Goal: Transaction & Acquisition: Subscribe to service/newsletter

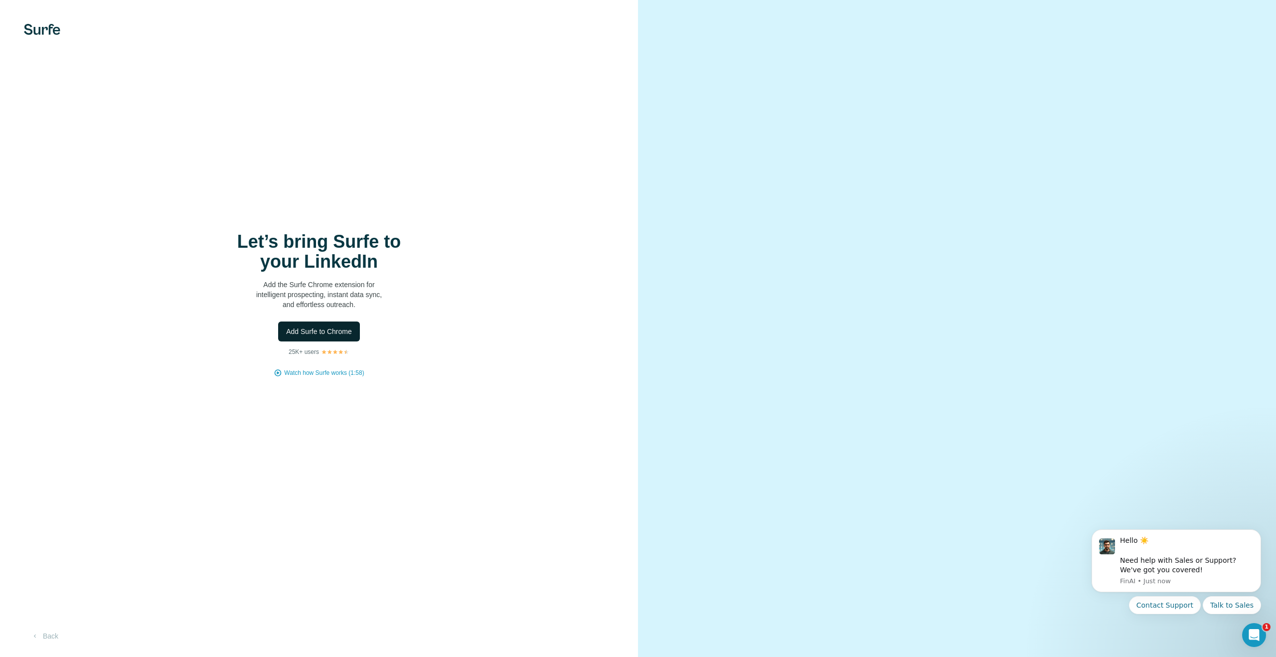
click at [318, 336] on span "Add Surfe to Chrome" at bounding box center [319, 332] width 66 height 10
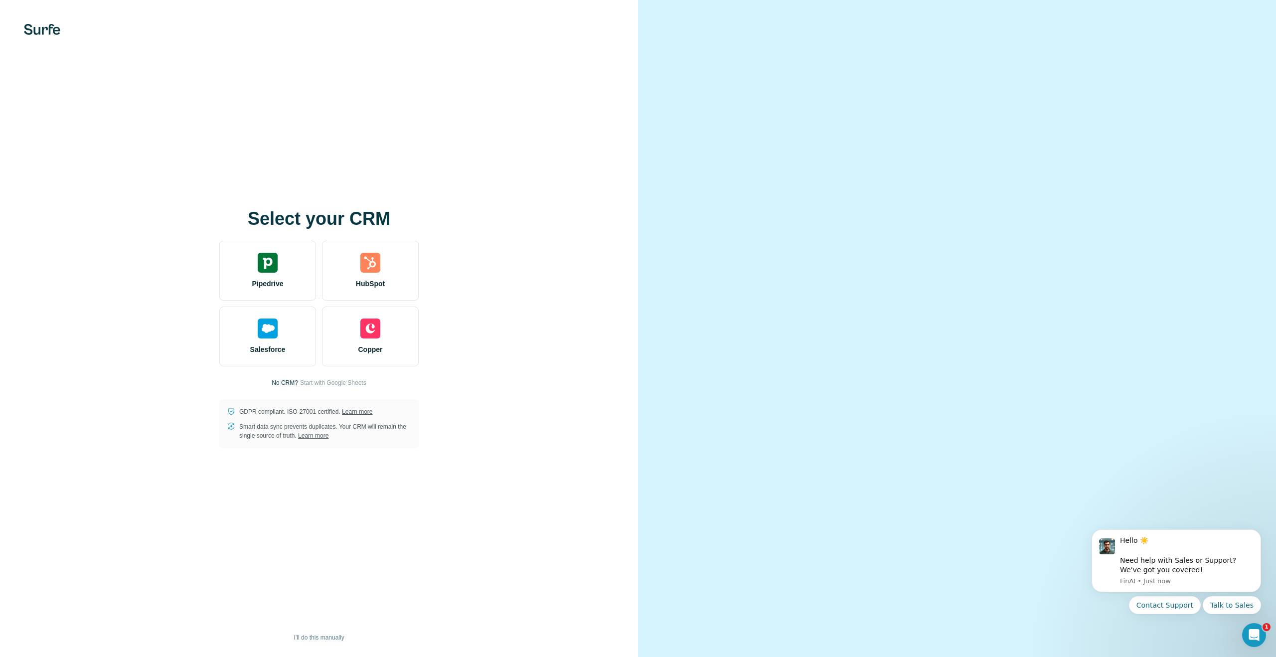
click at [961, 68] on div at bounding box center [957, 328] width 638 height 657
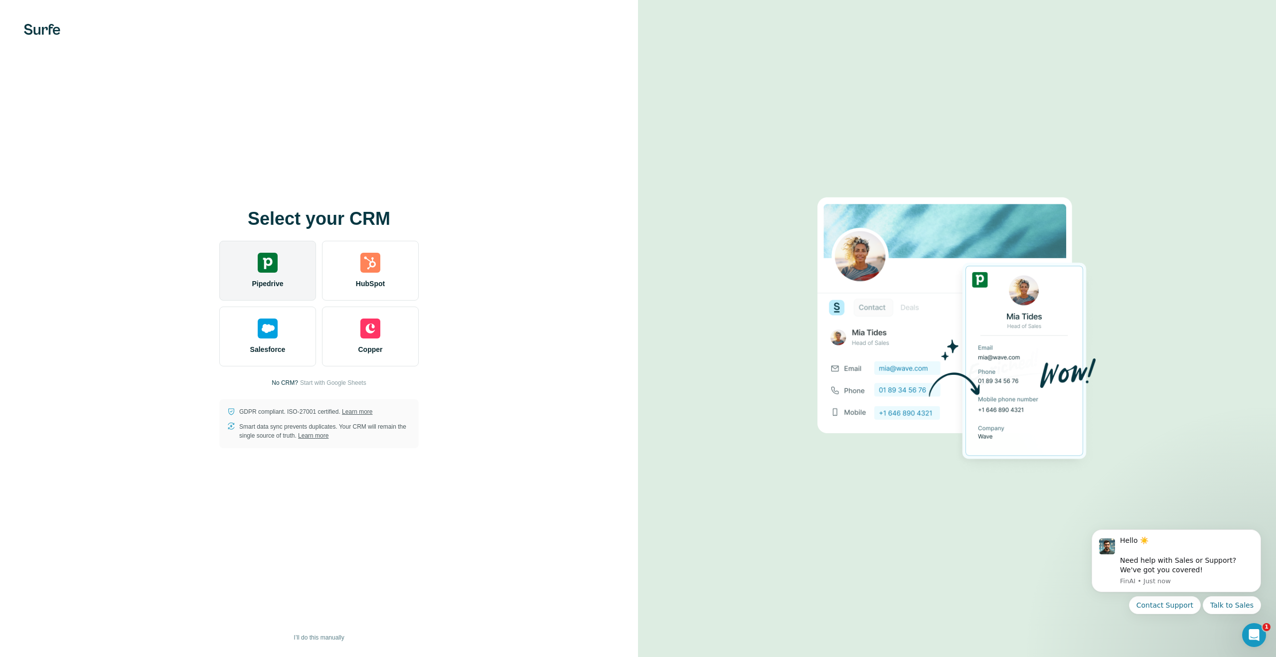
click at [285, 271] on div "Pipedrive" at bounding box center [267, 271] width 97 height 60
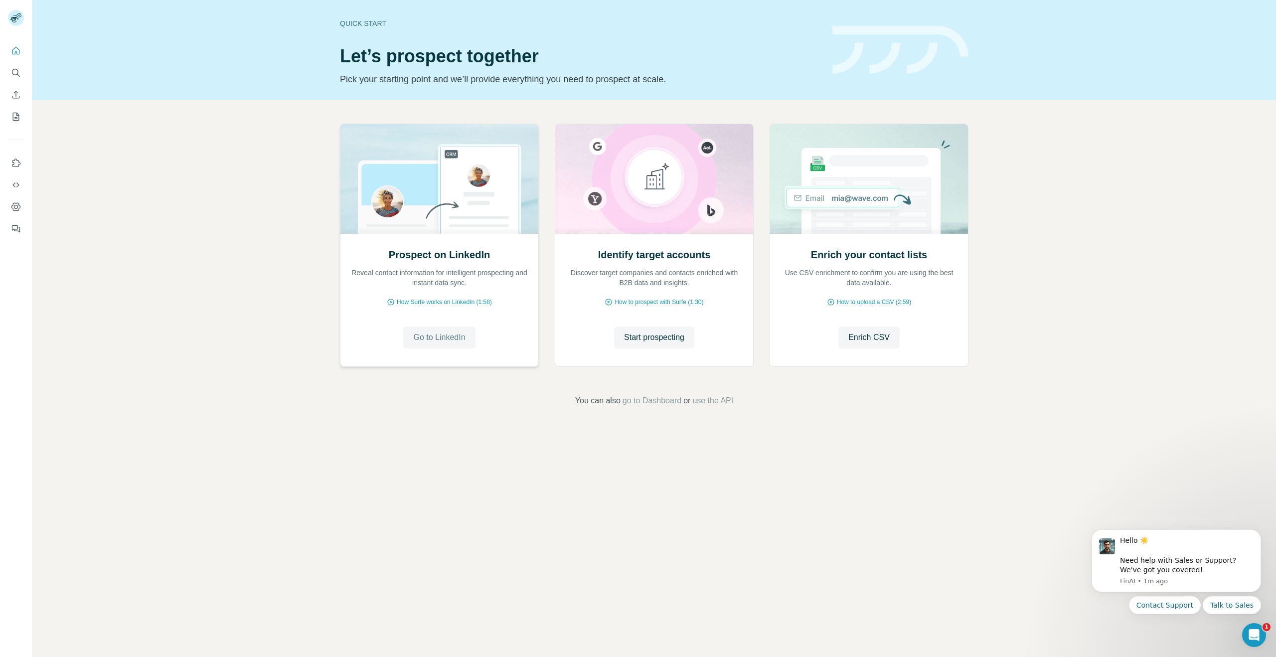
click at [435, 335] on span "Go to LinkedIn" at bounding box center [439, 338] width 52 height 12
